Goal: Task Accomplishment & Management: Manage account settings

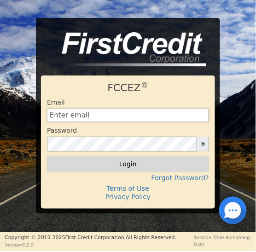
type input "[EMAIL_ADDRESS][DOMAIN_NAME]"
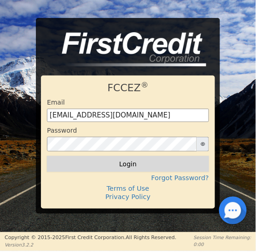
click at [131, 165] on button "Login" at bounding box center [128, 164] width 162 height 16
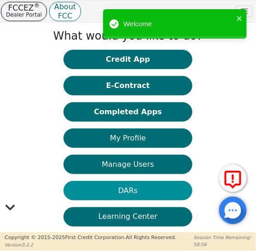
click at [128, 190] on button "DARs" at bounding box center [127, 190] width 129 height 19
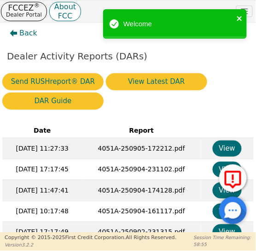
click at [238, 20] on icon "close" at bounding box center [239, 18] width 5 height 5
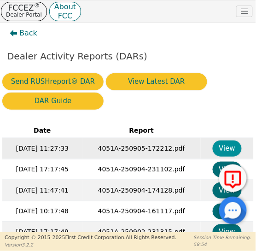
click at [225, 147] on button "View" at bounding box center [226, 148] width 29 height 16
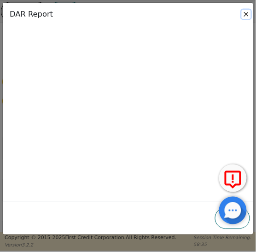
click at [245, 14] on button "Close" at bounding box center [245, 14] width 9 height 9
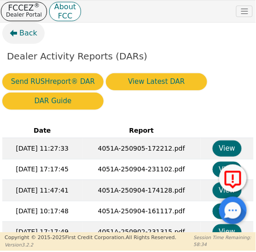
click at [21, 31] on span "Back" at bounding box center [28, 33] width 18 height 11
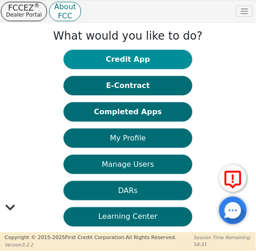
click at [126, 59] on button "Credit App" at bounding box center [127, 59] width 129 height 19
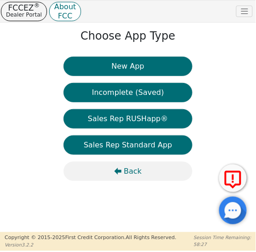
click at [129, 172] on span "Back" at bounding box center [133, 171] width 18 height 11
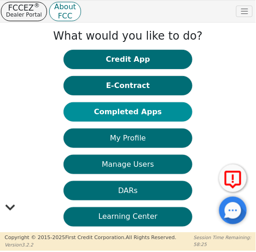
click at [120, 114] on button "Completed Apps" at bounding box center [127, 111] width 129 height 19
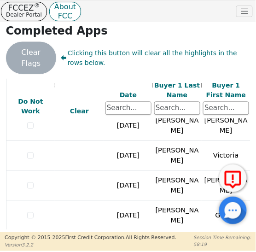
scroll to position [289, 0]
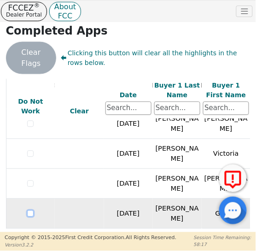
click at [29, 210] on input "checkbox" at bounding box center [30, 213] width 6 height 6
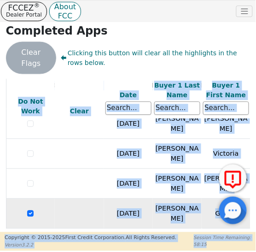
scroll to position [289, 46]
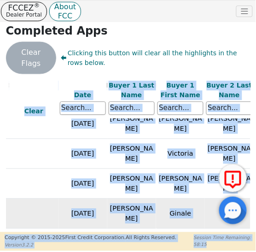
click at [245, 227] on body "FCCEZ ® Dealer Portal About FCC Dealer: 4051A User Role : Primary 4051A: [PERSO…" at bounding box center [128, 125] width 256 height 251
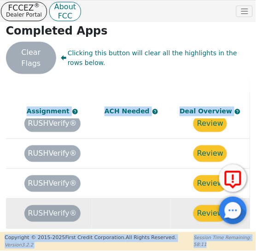
scroll to position [289, 764]
drag, startPoint x: 246, startPoint y: 224, endPoint x: 246, endPoint y: 231, distance: 6.5
click at [246, 231] on body "FCCEZ ® Dealer Portal About FCC Dealer: 4051A User Role : Primary 4051A: [PERSO…" at bounding box center [128, 125] width 256 height 251
click at [28, 14] on p "Dealer Portal" at bounding box center [24, 14] width 36 height 7
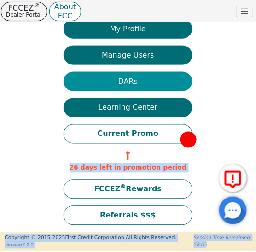
click at [125, 84] on button "DARs" at bounding box center [127, 81] width 129 height 19
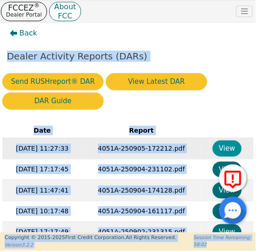
click at [226, 150] on button "View" at bounding box center [226, 148] width 29 height 16
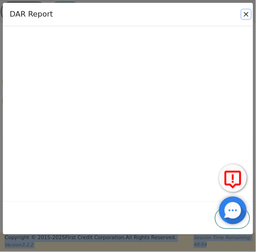
click at [247, 15] on button "Close" at bounding box center [245, 14] width 9 height 9
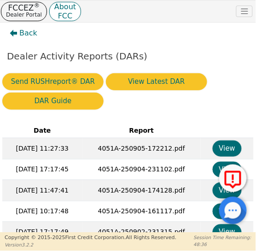
click at [226, 98] on div "Send RUSHreport® DAR View Latest DAR DAR Guide" at bounding box center [128, 91] width 258 height 36
